Goal: Transaction & Acquisition: Purchase product/service

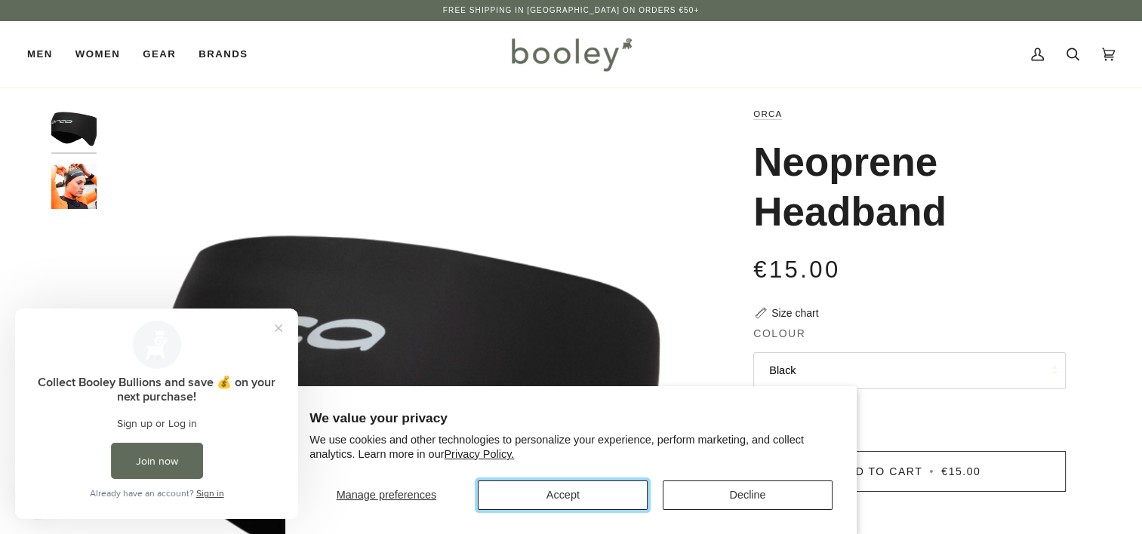
click at [599, 493] on button "Accept" at bounding box center [563, 495] width 170 height 29
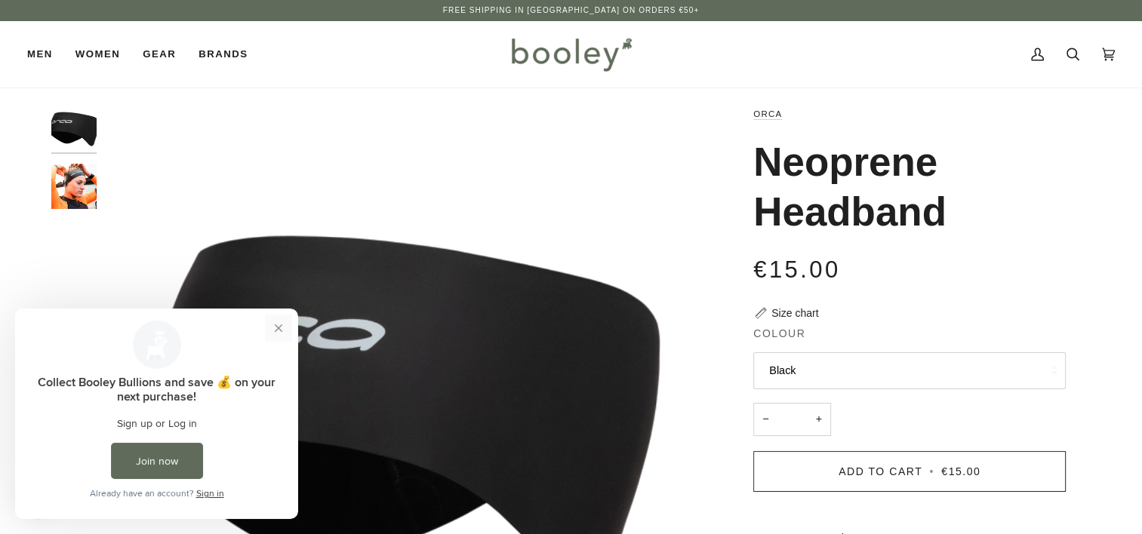
click at [283, 329] on button "Close prompt" at bounding box center [278, 328] width 27 height 27
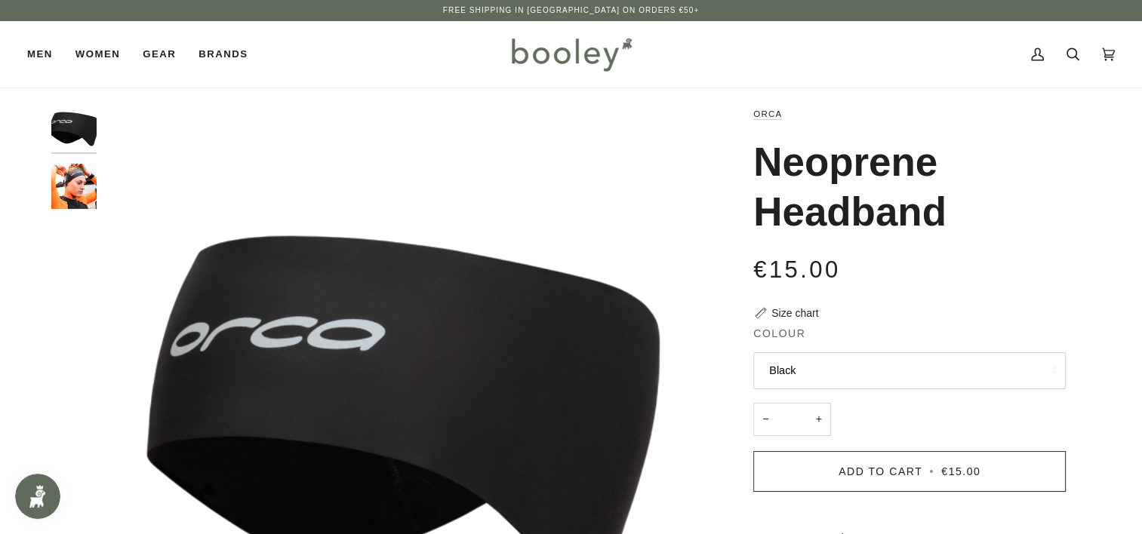
click at [72, 181] on img "Orca Neoprene Headband - Booley Galway" at bounding box center [73, 186] width 45 height 45
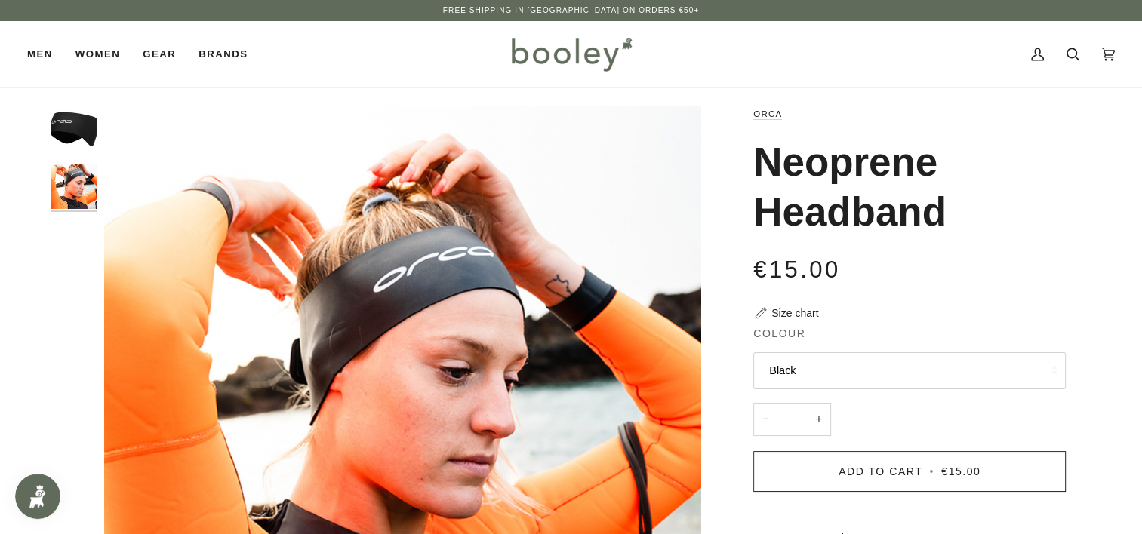
click at [64, 122] on img "Orca Neoprene Headband Black - Booley Galway" at bounding box center [73, 128] width 45 height 45
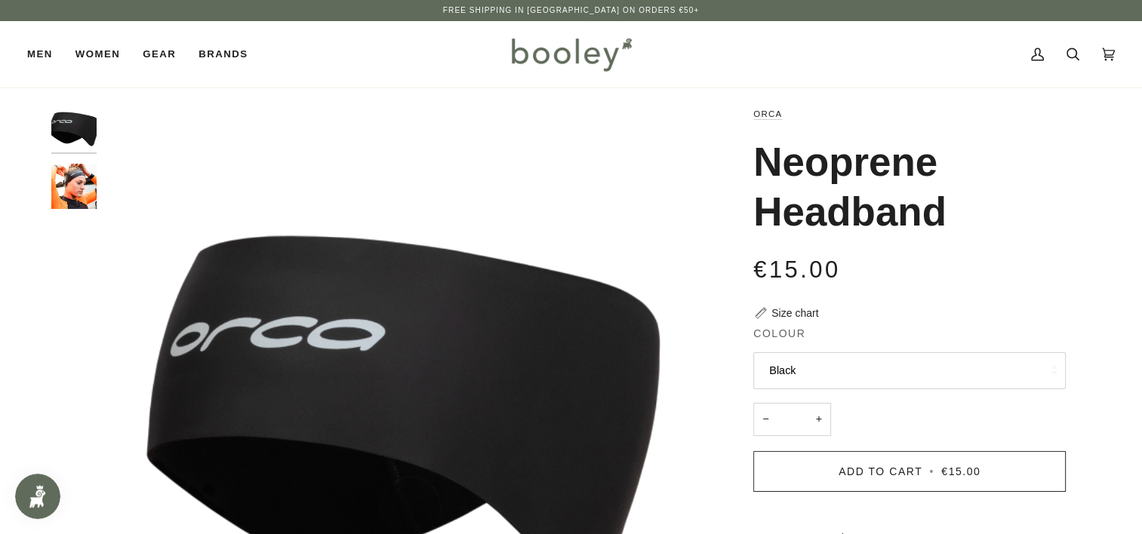
click at [59, 178] on img "Orca Neoprene Headband - Booley Galway" at bounding box center [73, 186] width 45 height 45
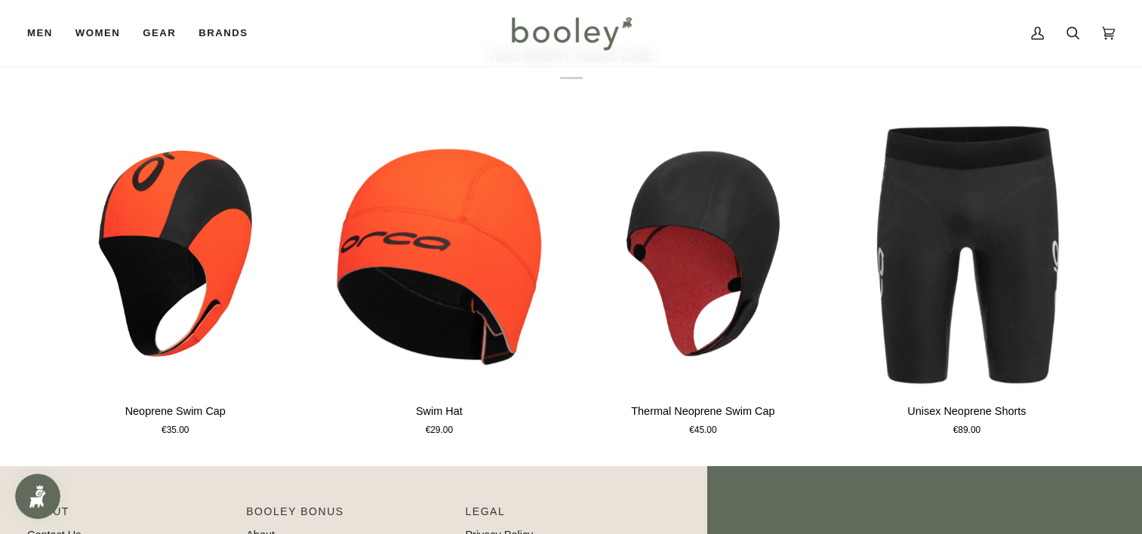
scroll to position [793, 0]
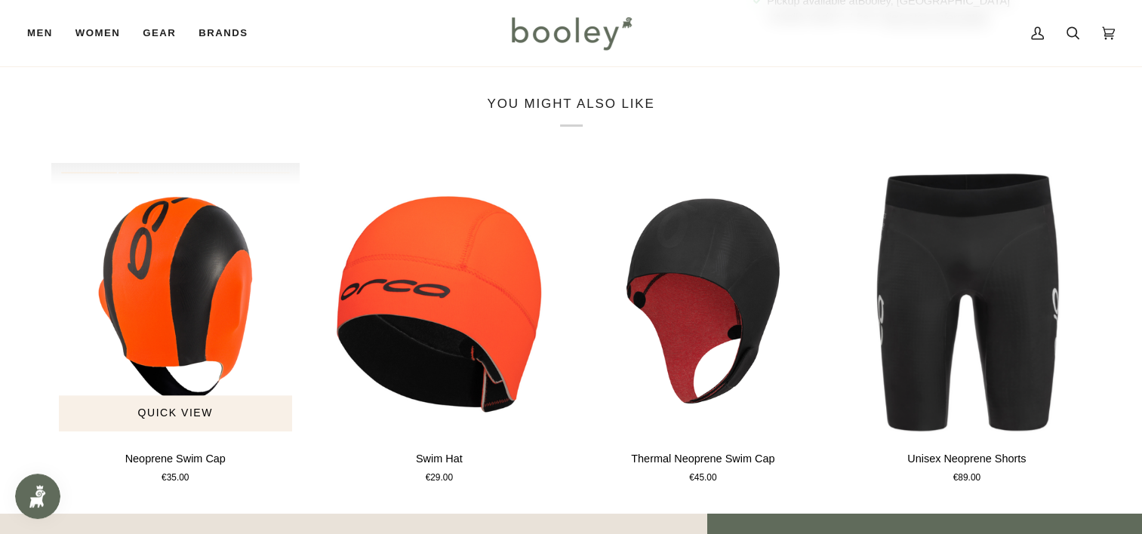
click at [202, 296] on img "Neoprene Swim Cap" at bounding box center [175, 301] width 249 height 276
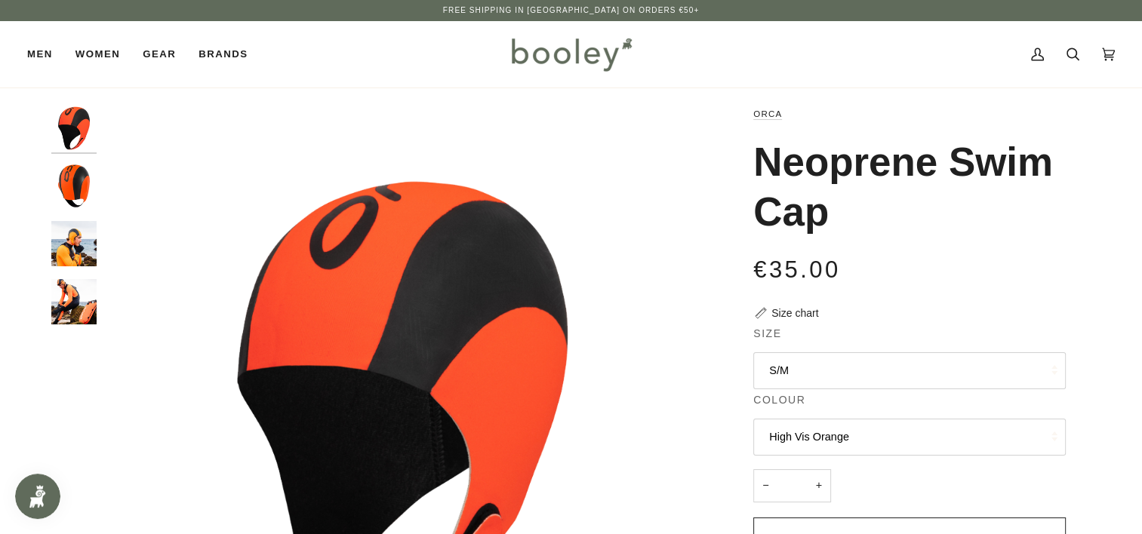
click at [73, 248] on img "Orca Neoprene Swim Cap - Booley Galway" at bounding box center [73, 243] width 45 height 45
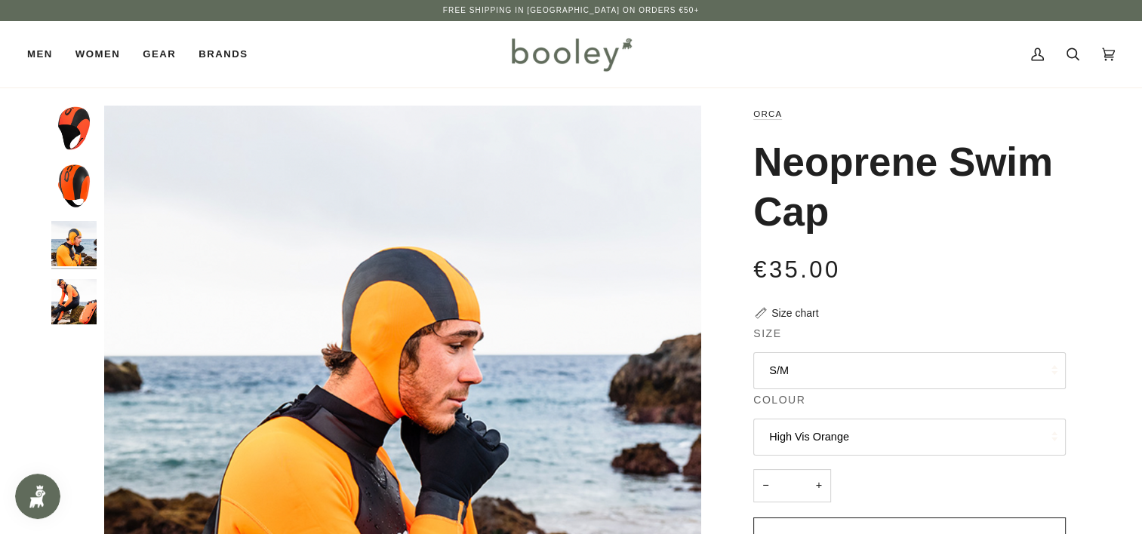
click at [66, 328] on div at bounding box center [77, 222] width 53 height 232
click at [78, 288] on img "Orca Neoprene Swim Cap - Booley Galway" at bounding box center [73, 301] width 45 height 45
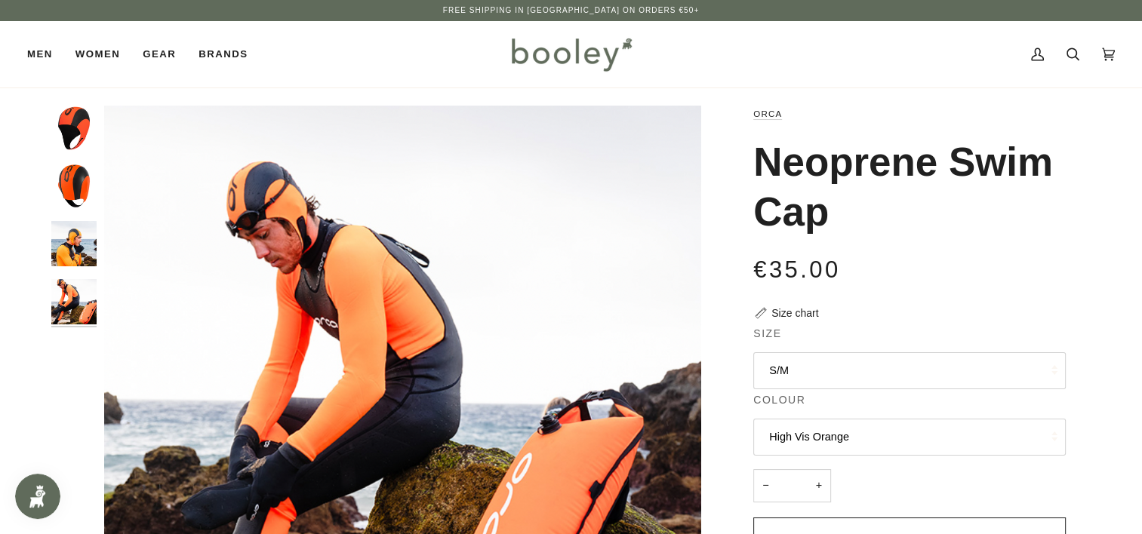
click at [79, 232] on img "Orca Neoprene Swim Cap - Booley Galway" at bounding box center [73, 243] width 45 height 45
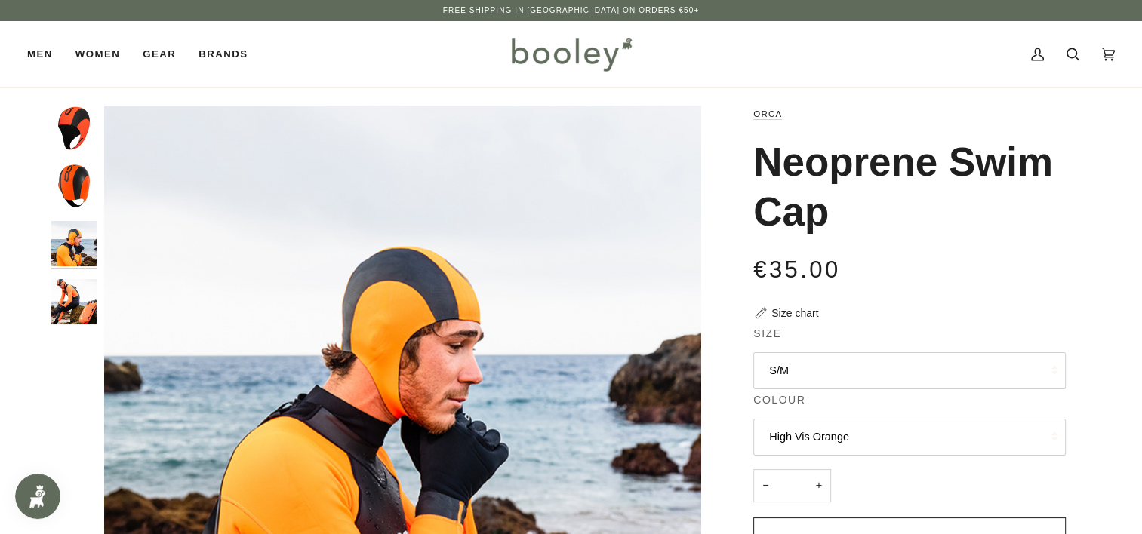
click at [83, 133] on img "Orca Neoprene Swim Cap High Vis Orange - Booley Galway" at bounding box center [73, 128] width 45 height 45
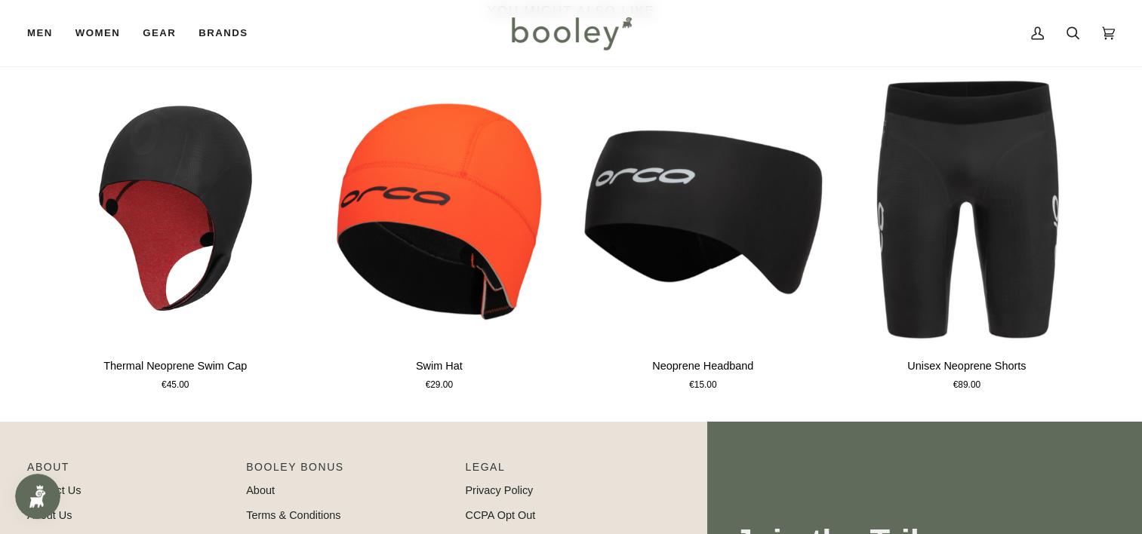
scroll to position [969, 0]
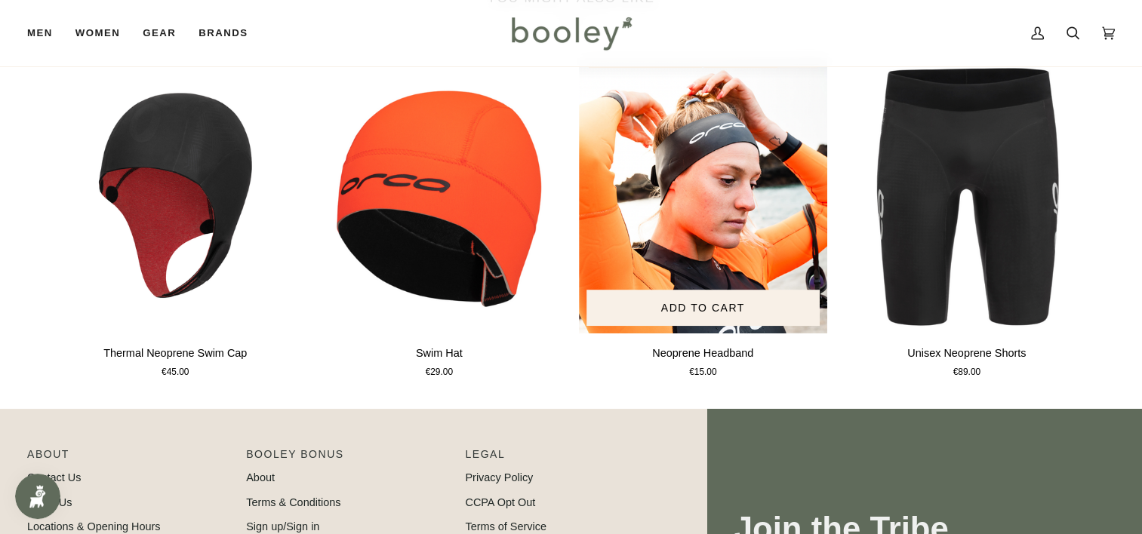
click at [755, 226] on img "Neoprene Headband" at bounding box center [703, 195] width 249 height 276
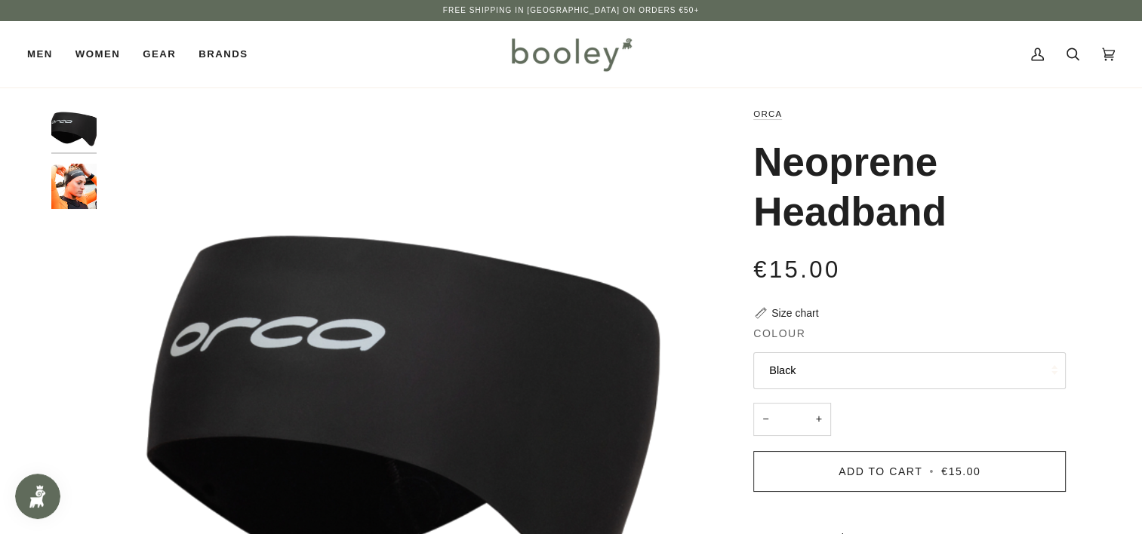
click at [92, 175] on img "Orca Neoprene Headband - Booley Galway" at bounding box center [73, 186] width 45 height 45
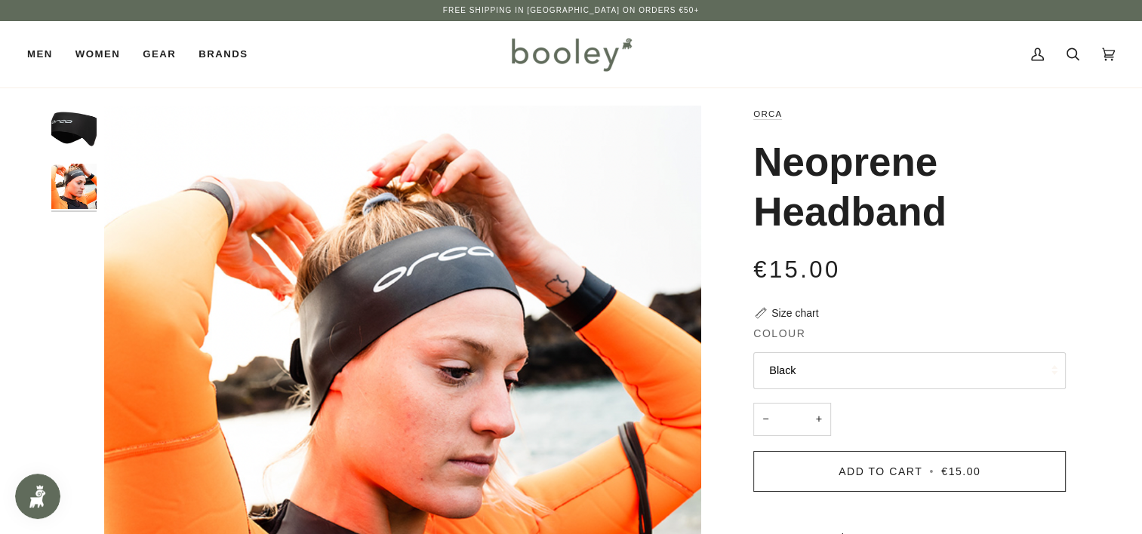
click at [62, 112] on img "Orca Neoprene Headband Black - Booley Galway" at bounding box center [73, 128] width 45 height 45
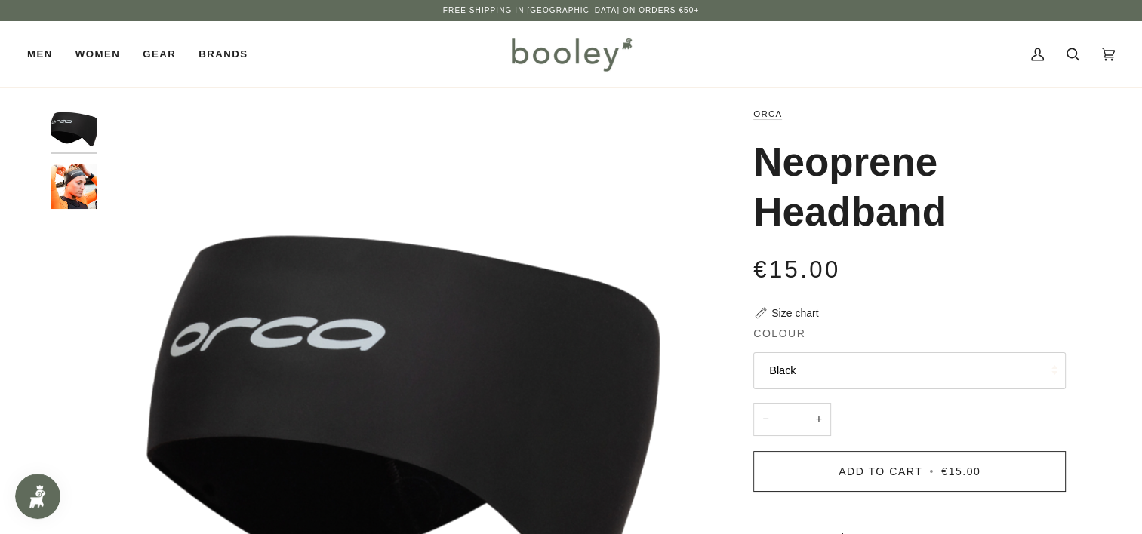
click at [66, 178] on img "Orca Neoprene Headband - Booley Galway" at bounding box center [73, 186] width 45 height 45
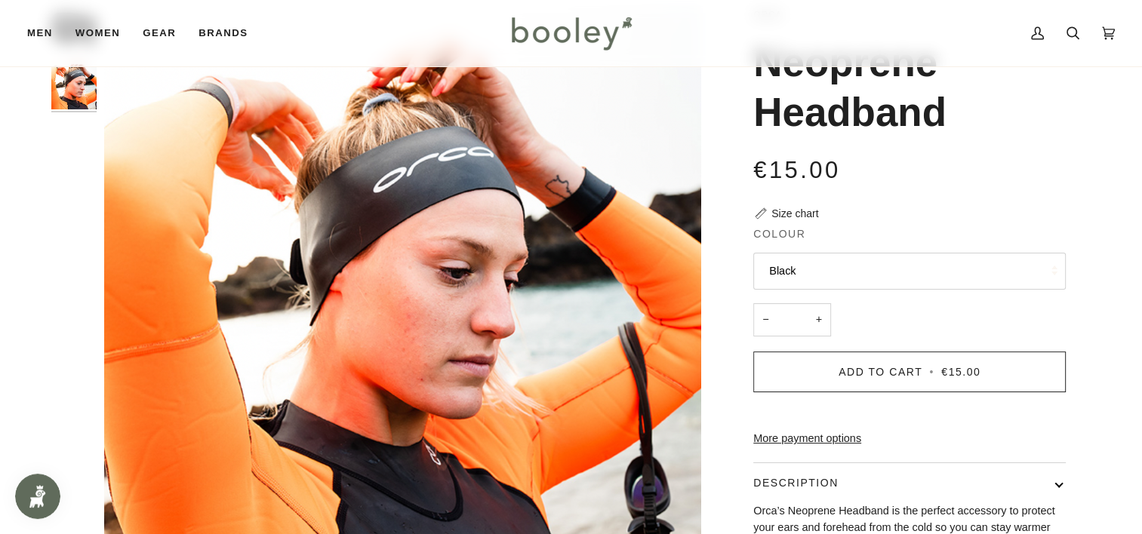
scroll to position [91, 0]
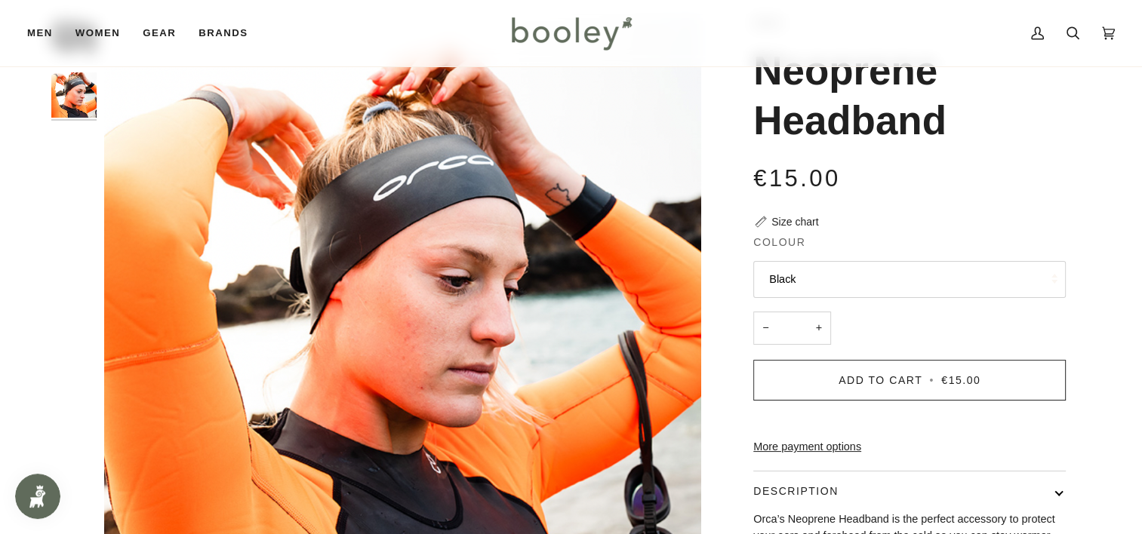
click at [781, 222] on div "Size chart" at bounding box center [794, 222] width 47 height 16
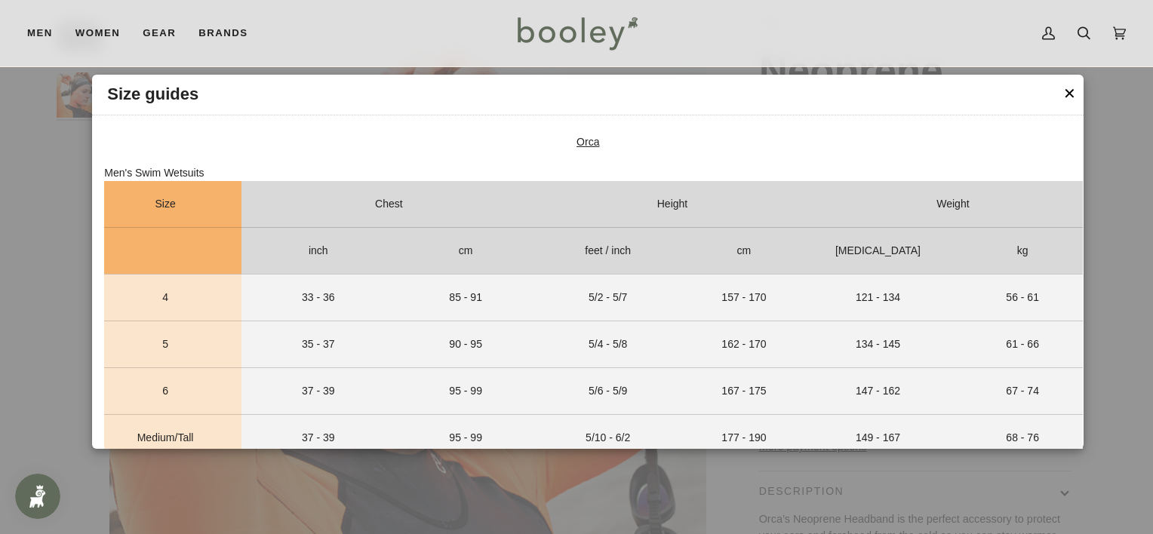
click at [1069, 100] on button "✕" at bounding box center [1069, 93] width 13 height 23
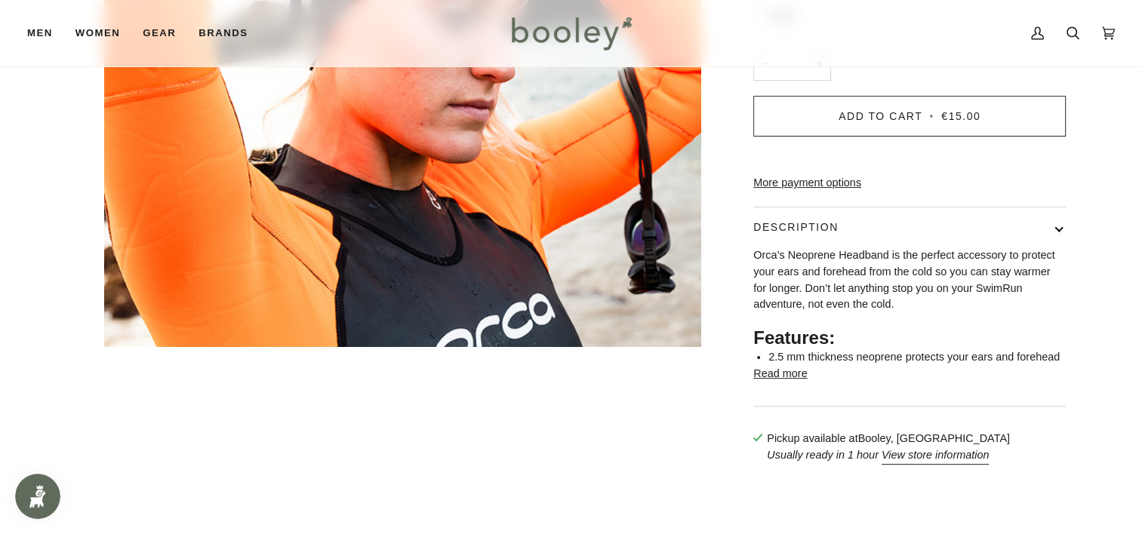
scroll to position [359, 0]
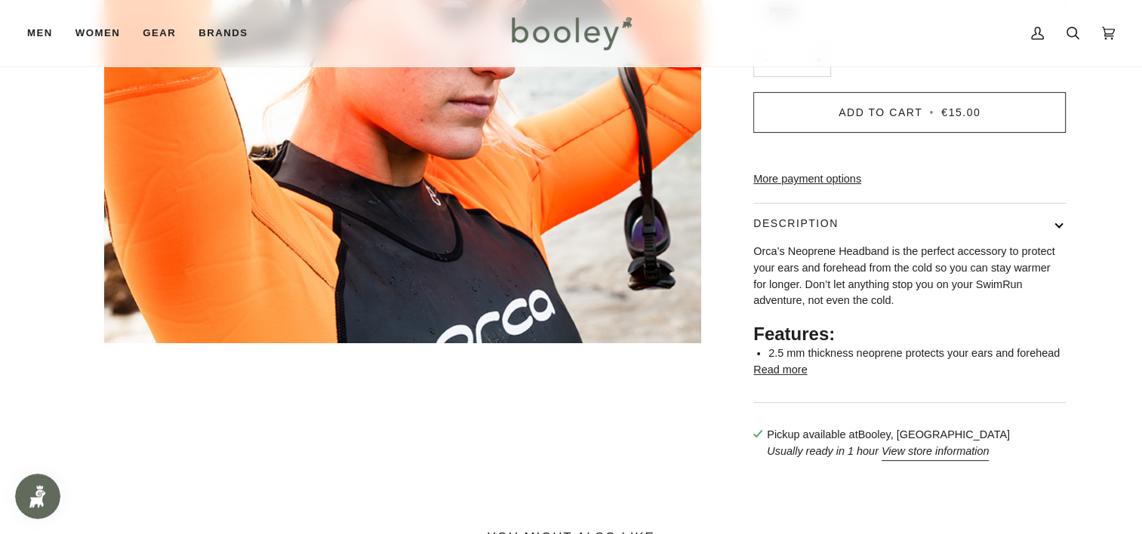
click at [795, 379] on button "Read more" at bounding box center [780, 370] width 54 height 17
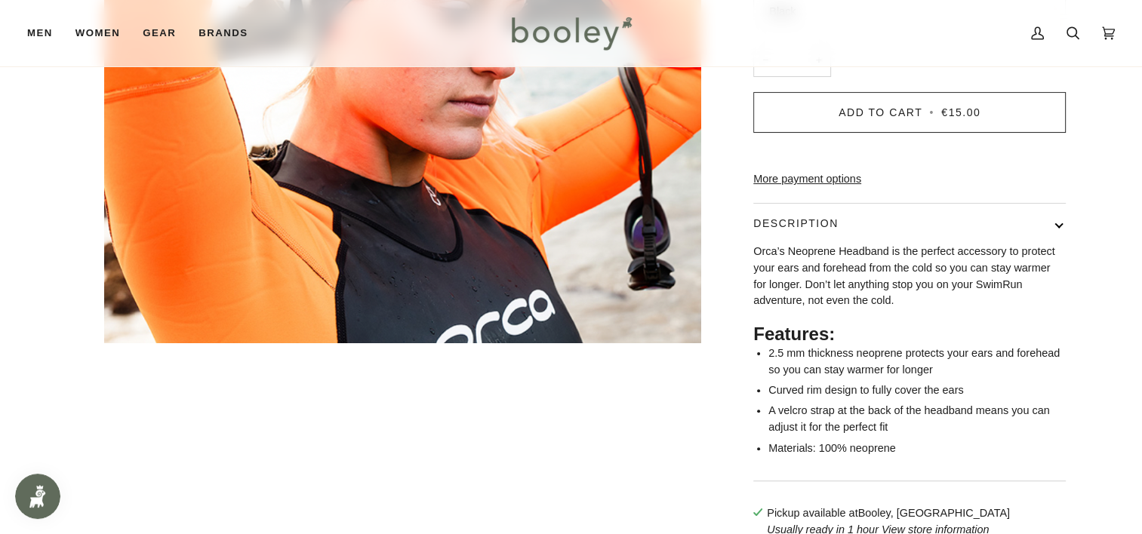
click at [1091, 371] on div "Zoom Zoom Previous Next" at bounding box center [571, 150] width 1094 height 808
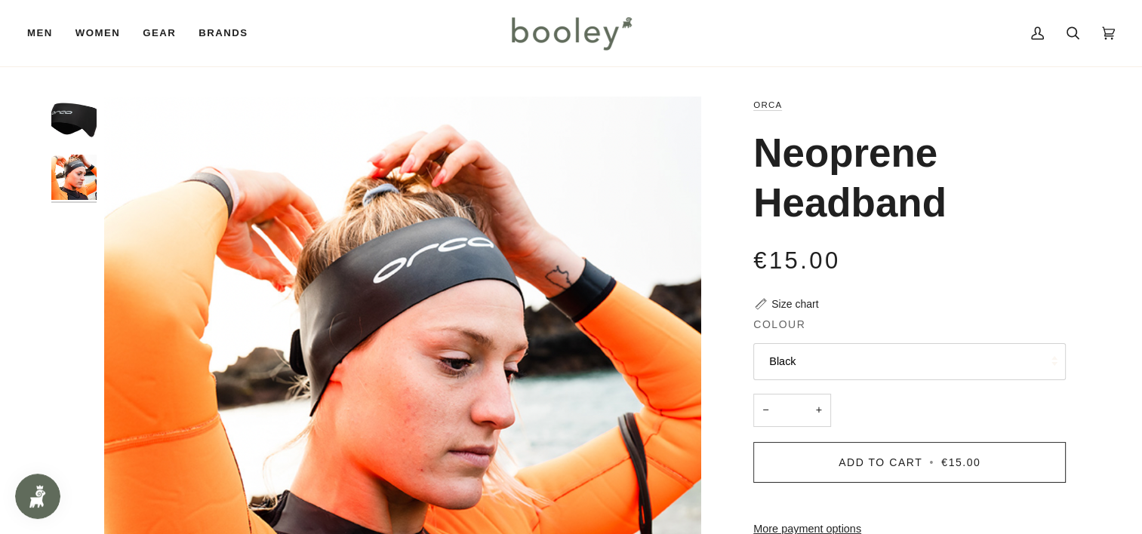
scroll to position [0, 0]
